Goal: Ask a question

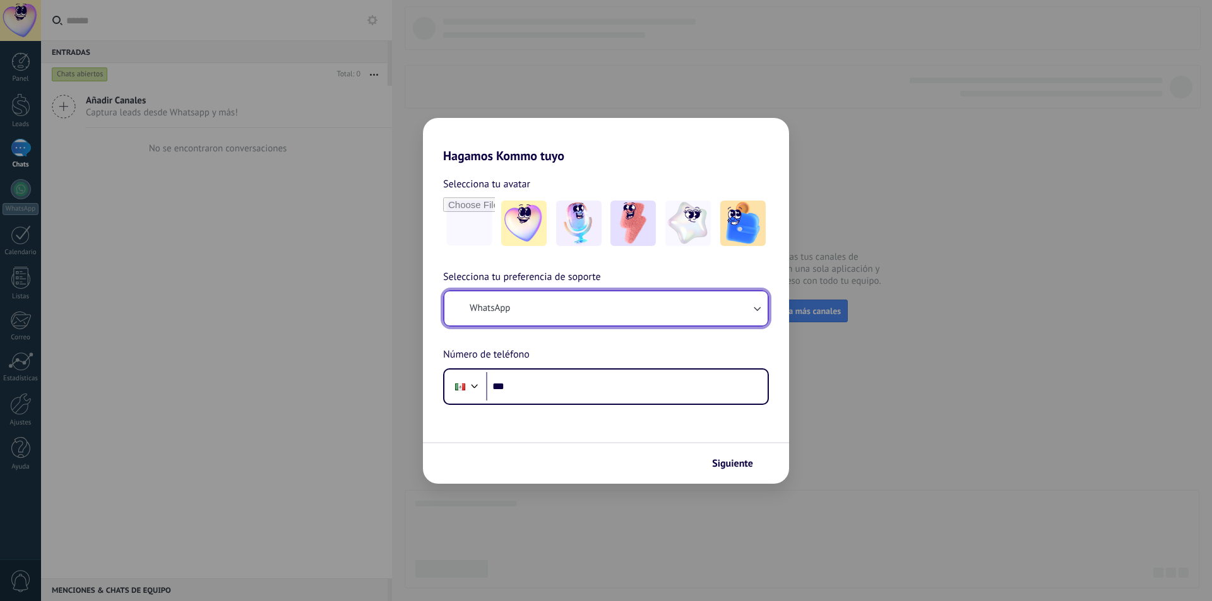
click at [518, 300] on button "WhatsApp" at bounding box center [605, 309] width 323 height 34
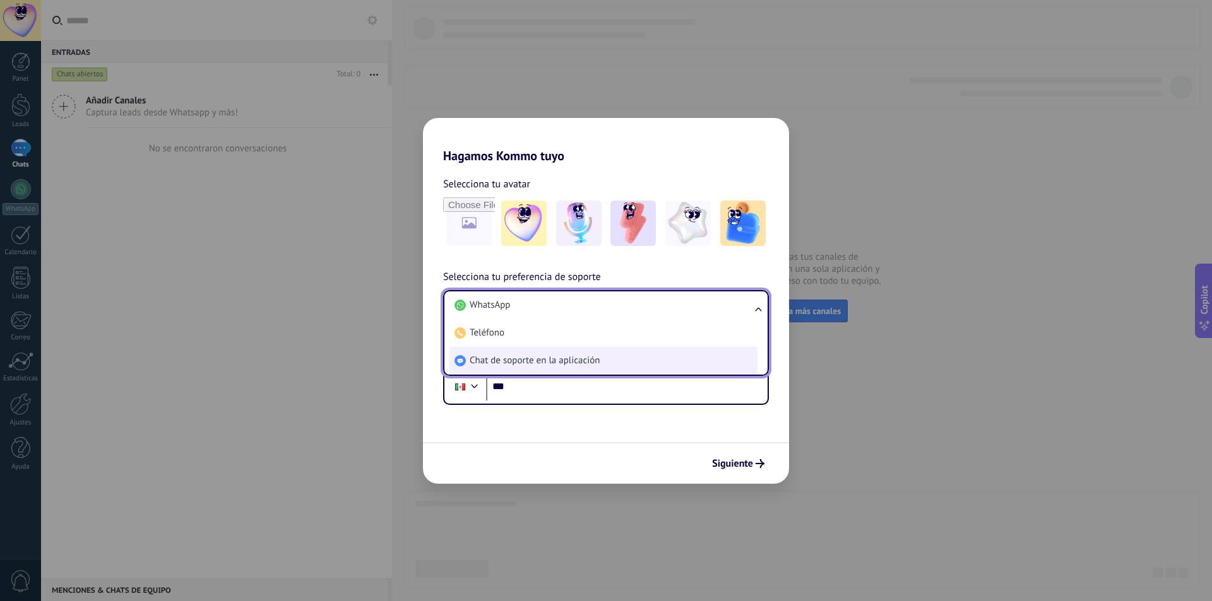
click at [519, 352] on li "Chat de soporte en la aplicación" at bounding box center [603, 361] width 308 height 28
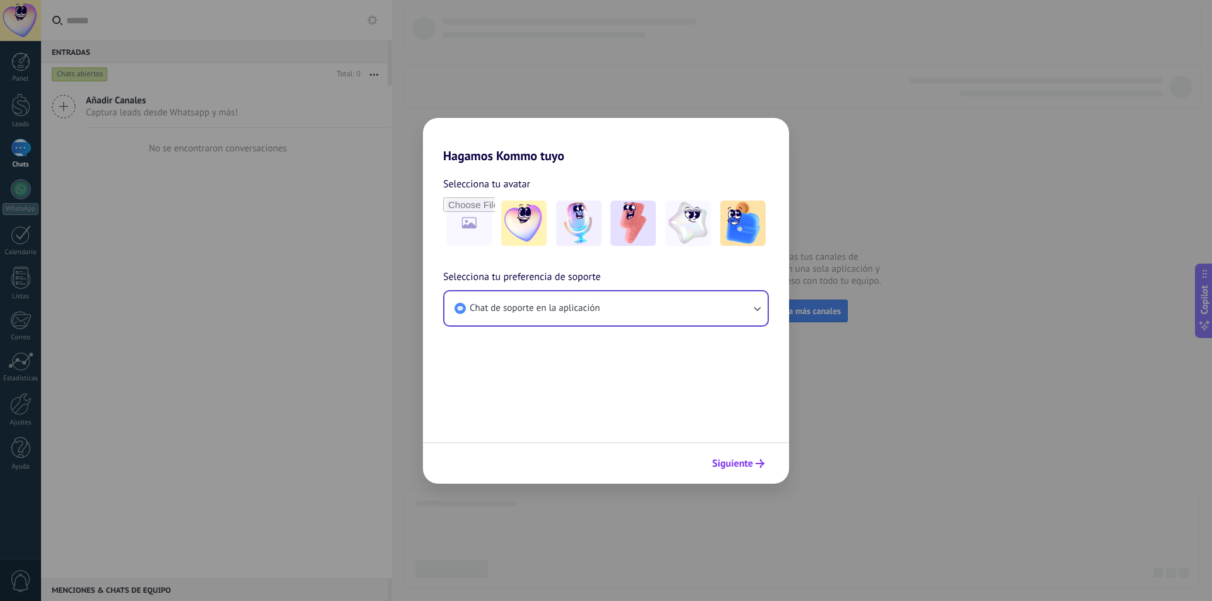
click at [751, 461] on span "Siguiente" at bounding box center [732, 463] width 41 height 9
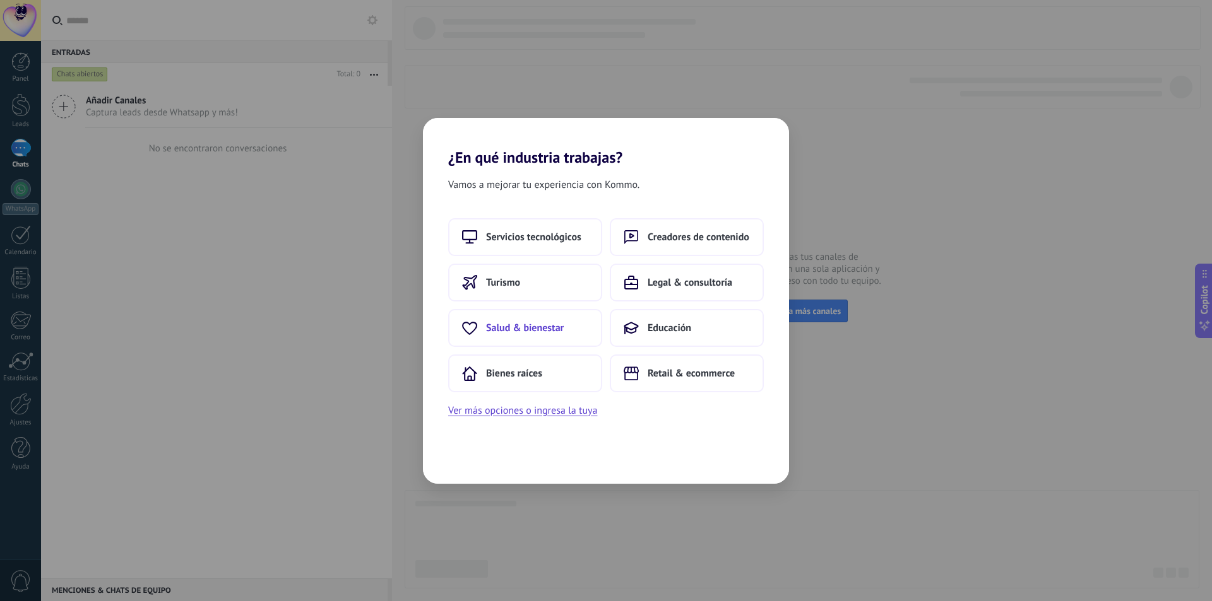
click at [535, 329] on span "Salud & bienestar" at bounding box center [525, 328] width 78 height 13
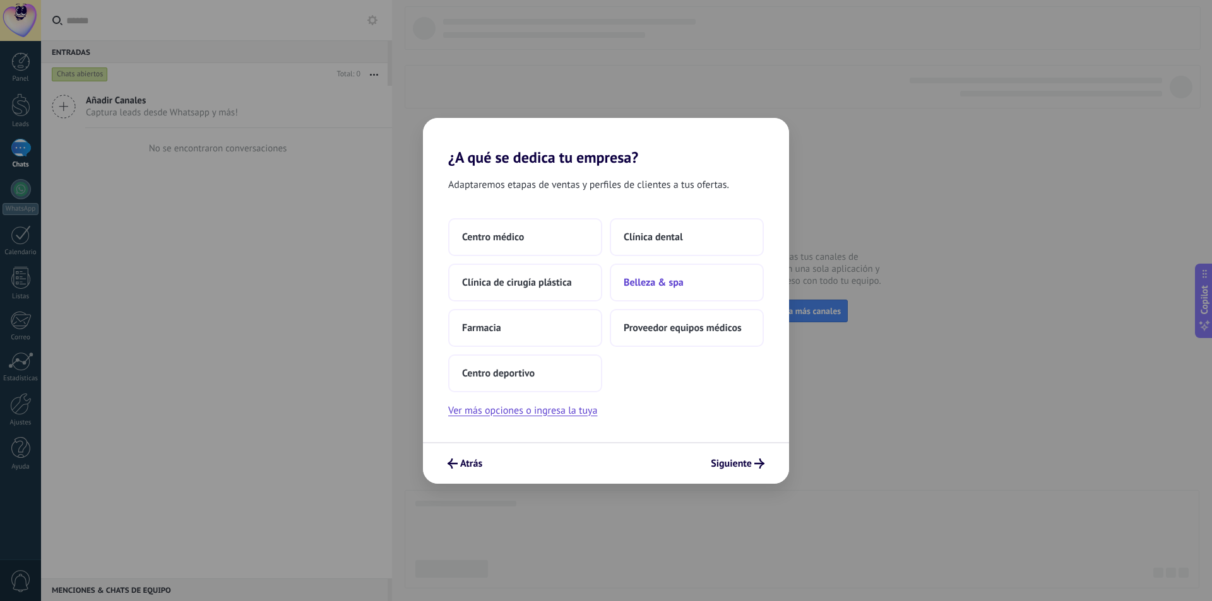
click at [665, 296] on button "Belleza & spa" at bounding box center [687, 283] width 154 height 38
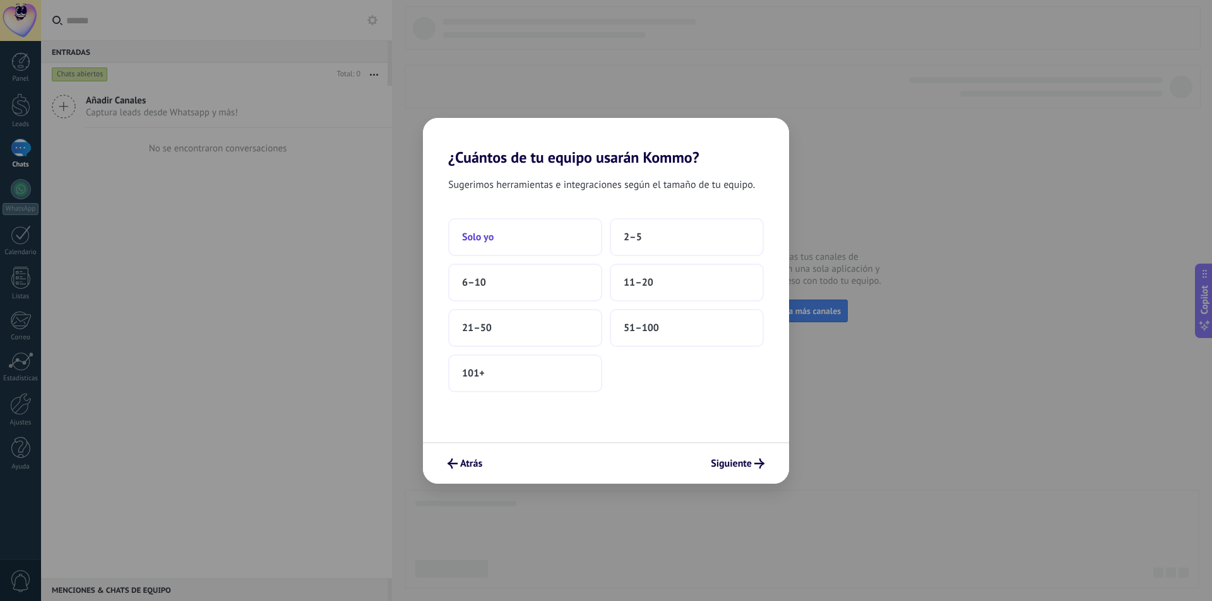
click at [499, 237] on button "Solo yo" at bounding box center [525, 237] width 154 height 38
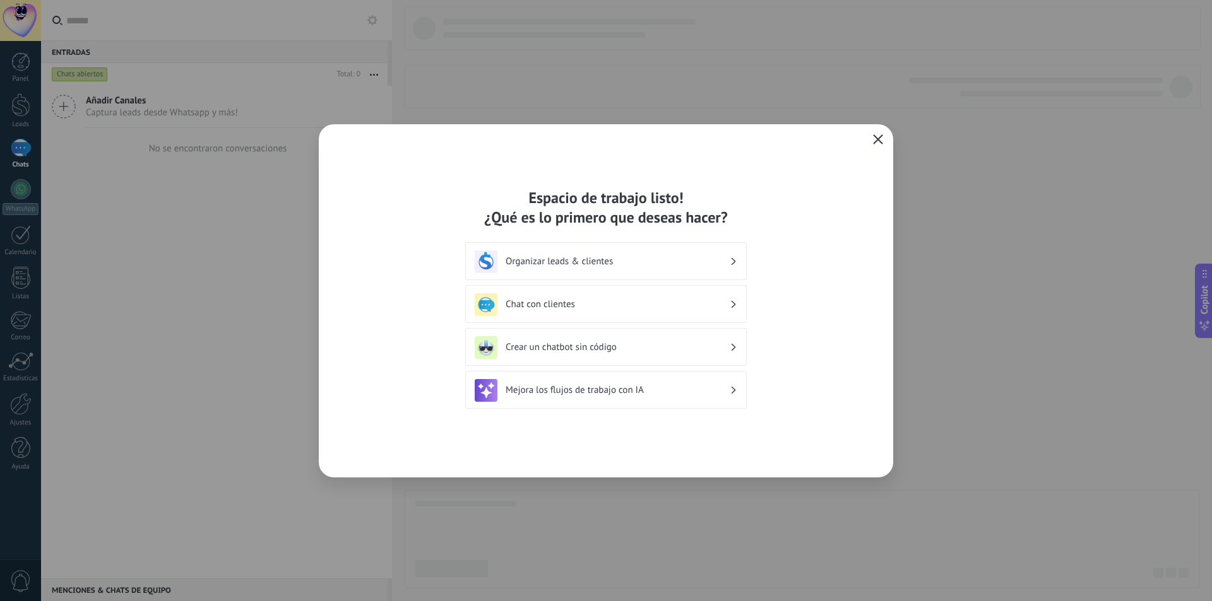
click at [873, 143] on icon "button" at bounding box center [878, 139] width 10 height 10
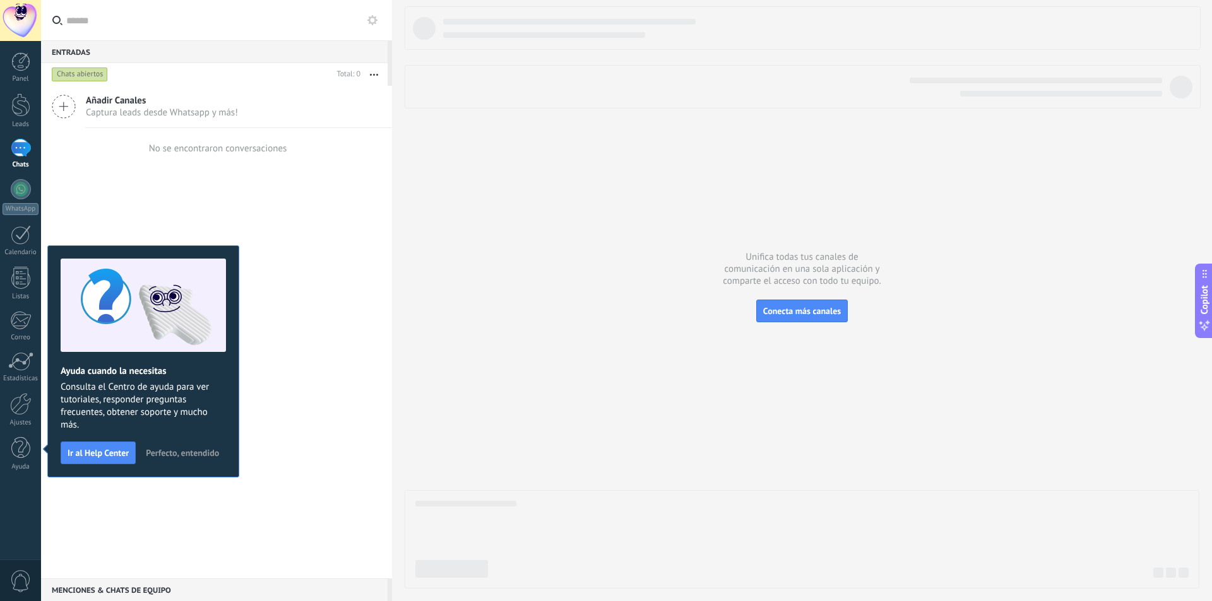
click at [24, 23] on div at bounding box center [20, 20] width 41 height 41
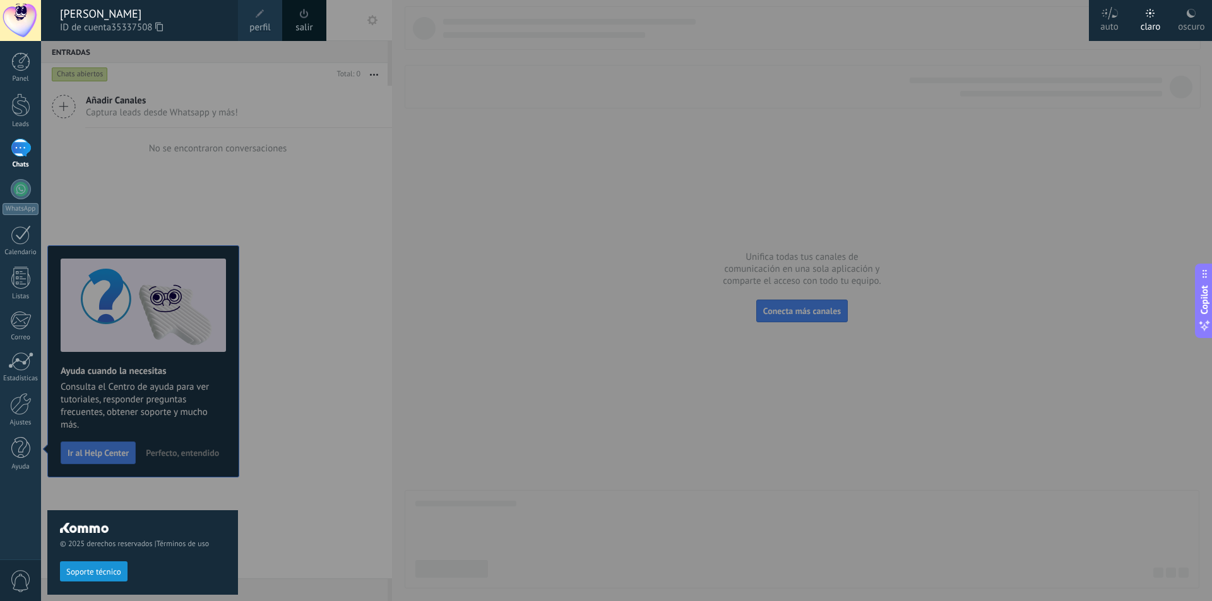
click at [305, 19] on span at bounding box center [304, 14] width 14 height 14
